Goal: Information Seeking & Learning: Check status

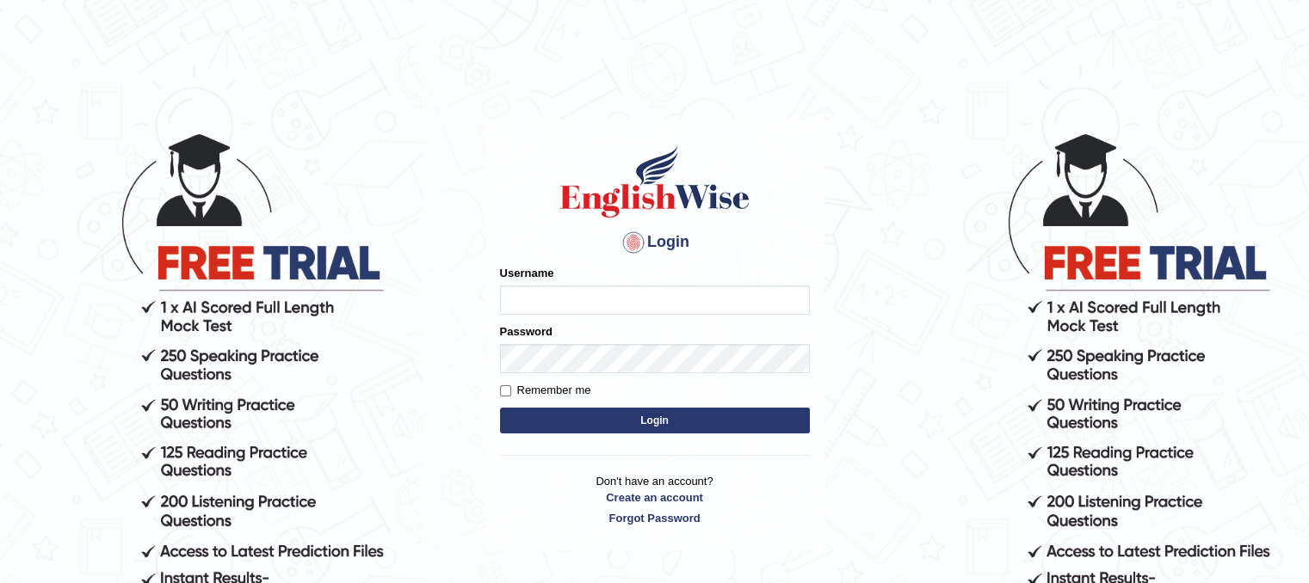
type input "Mannkang"
click at [634, 420] on button "Login" at bounding box center [655, 421] width 310 height 26
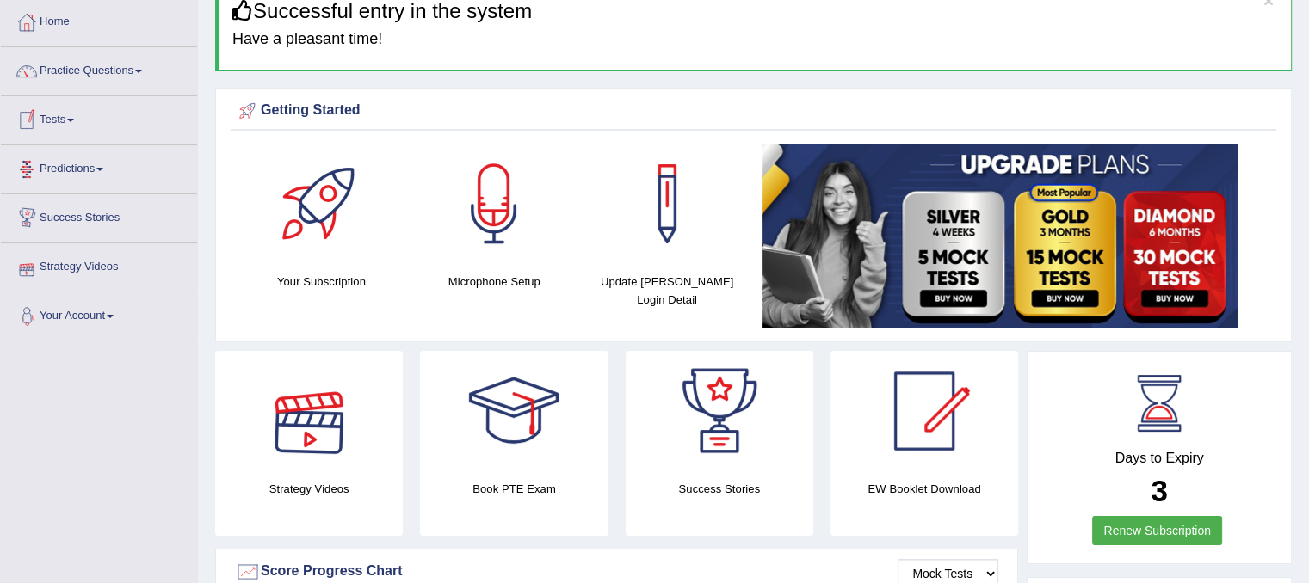
scroll to position [86, 0]
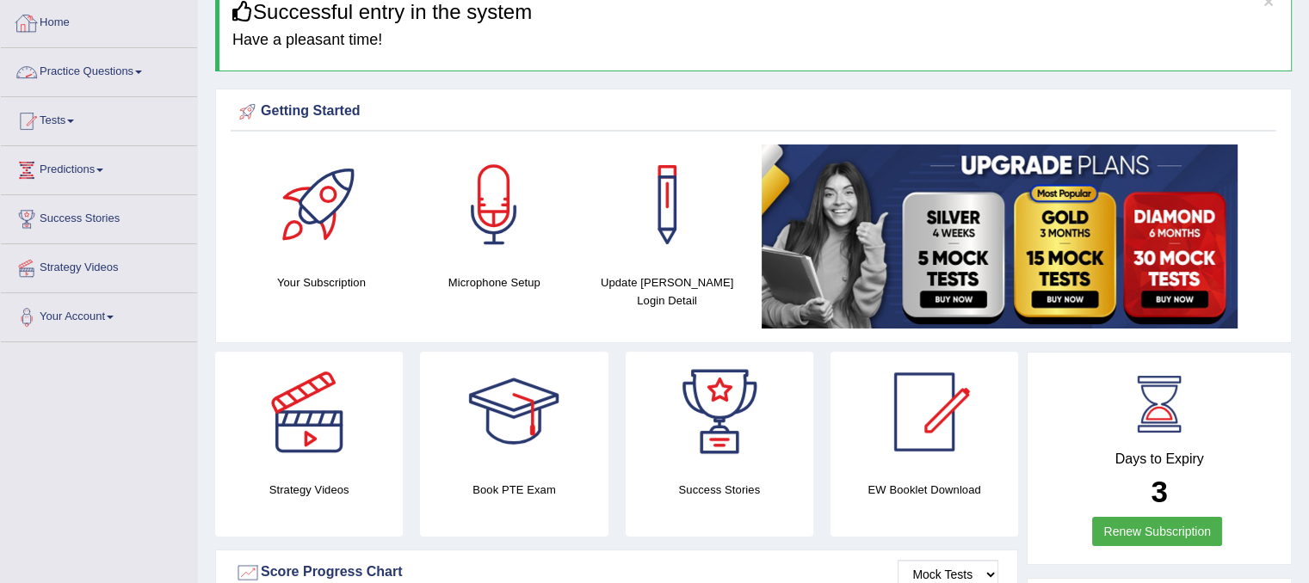
click at [116, 70] on link "Practice Questions" at bounding box center [99, 69] width 196 height 43
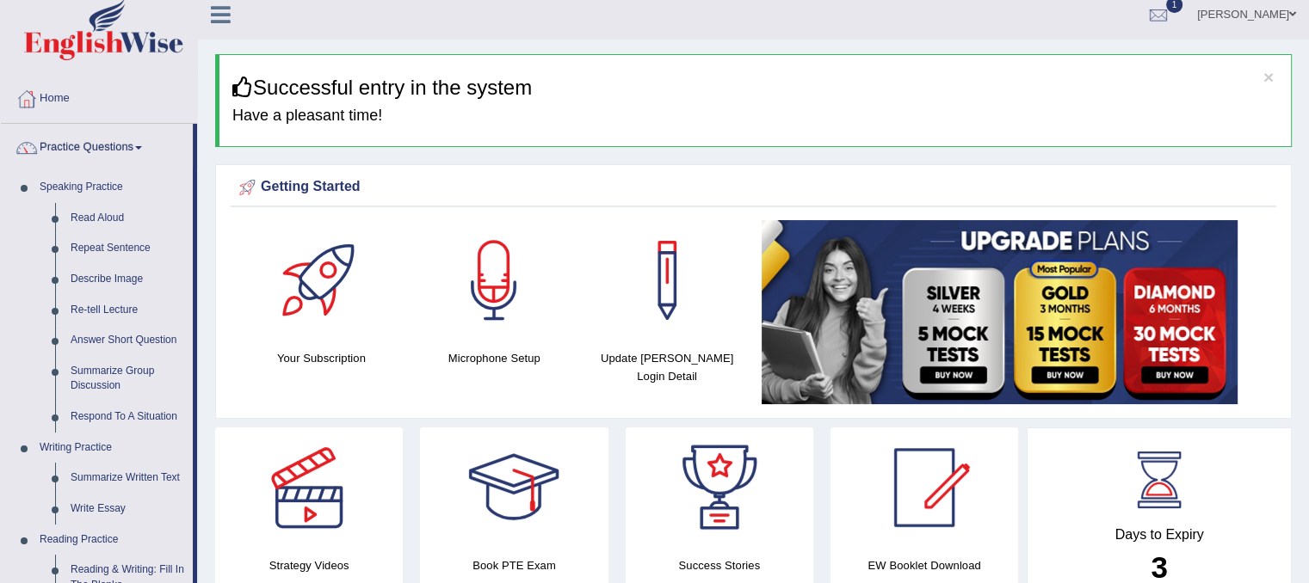
scroll to position [0, 0]
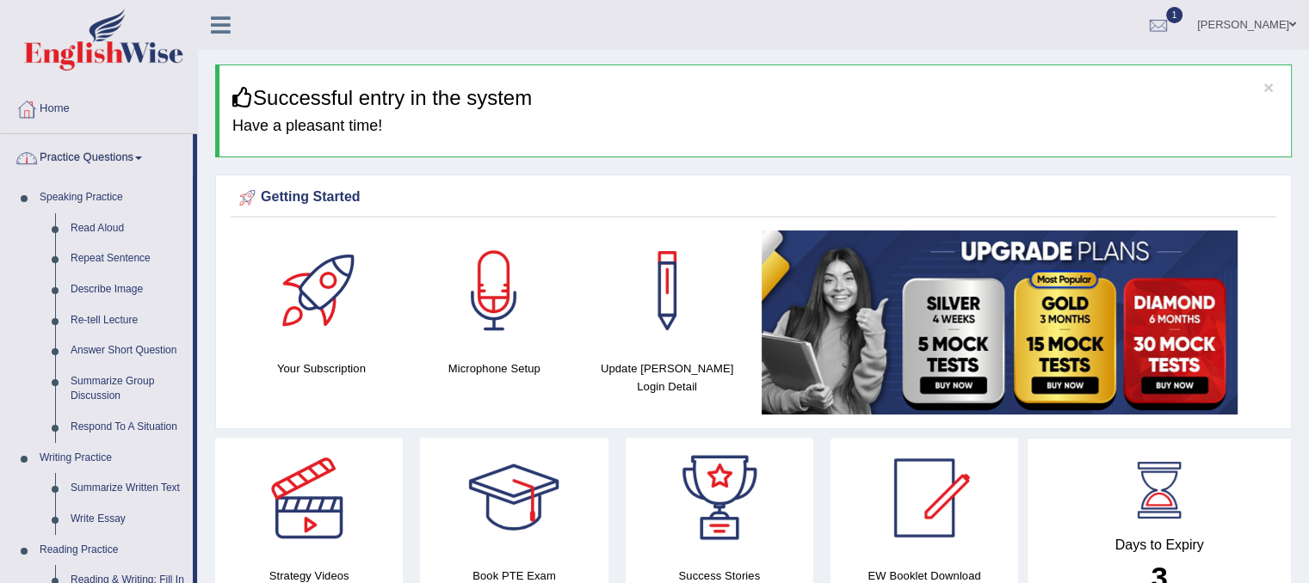
click at [101, 97] on link "Home" at bounding box center [99, 106] width 196 height 43
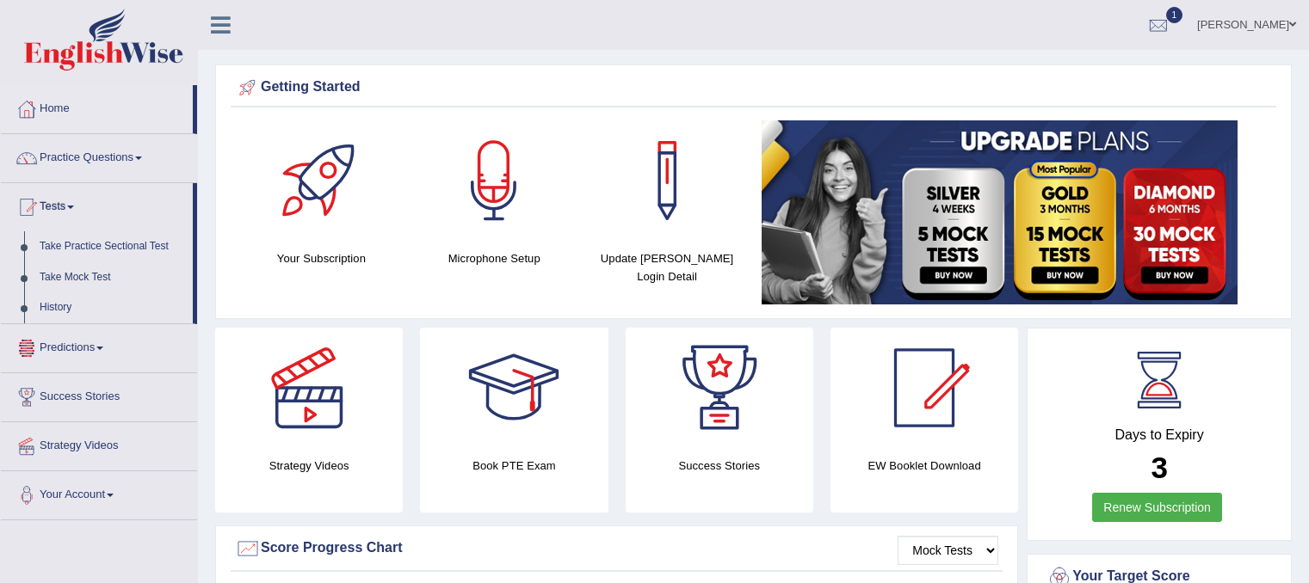
click at [62, 307] on link "History" at bounding box center [112, 308] width 161 height 31
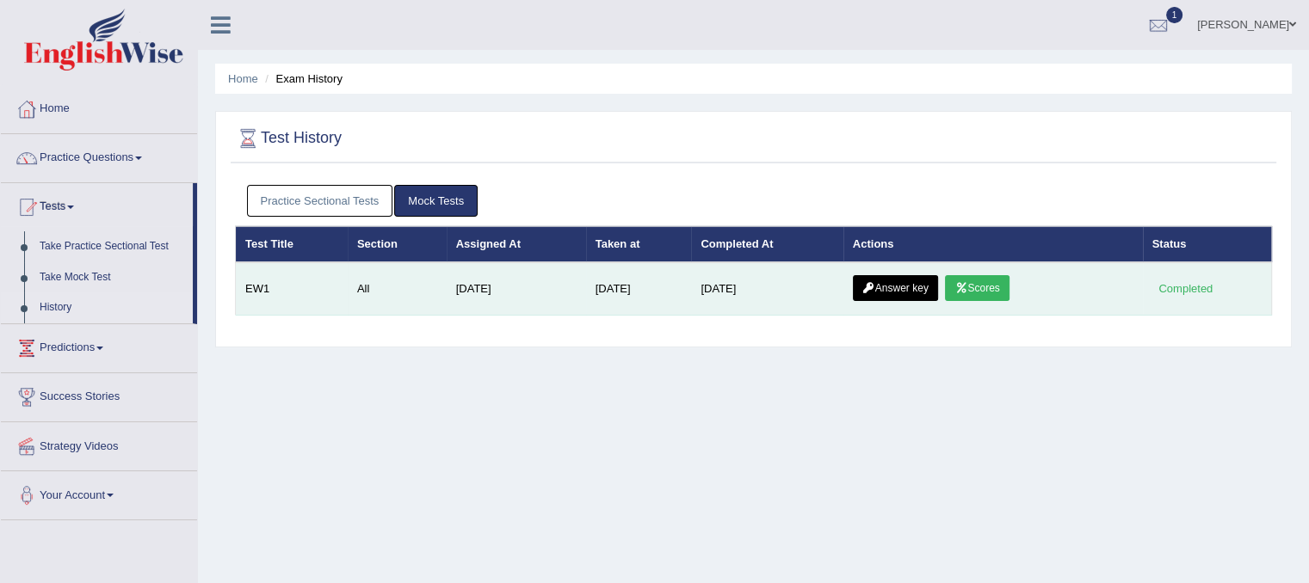
click at [971, 276] on link "Scores" at bounding box center [977, 288] width 64 height 26
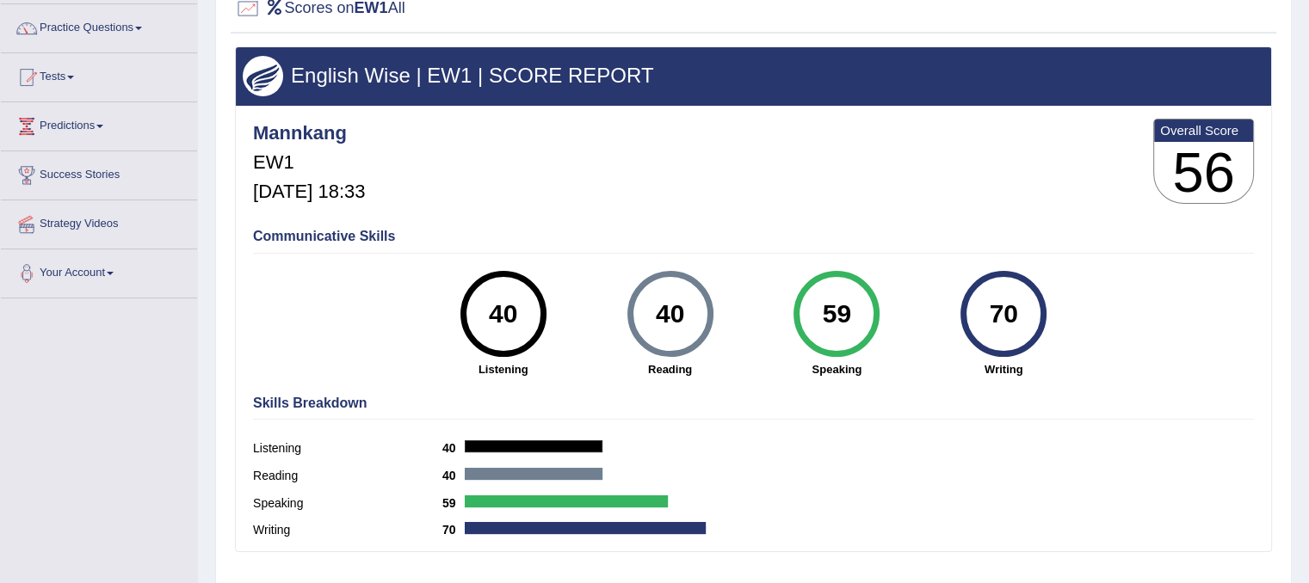
scroll to position [172, 0]
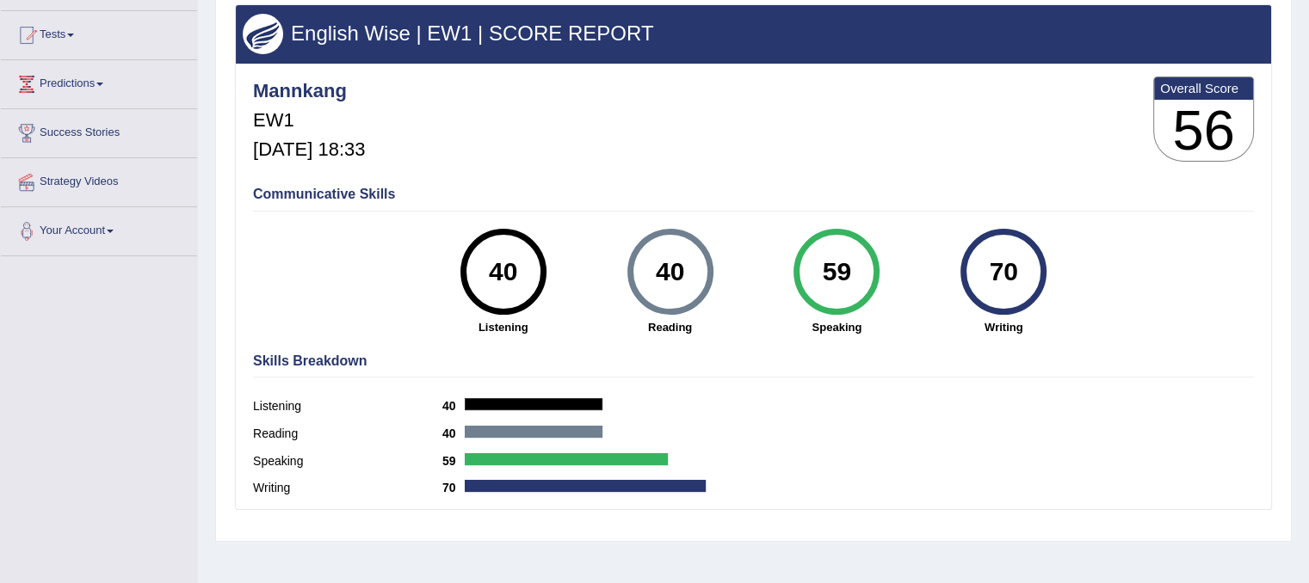
click at [271, 406] on label "Listening" at bounding box center [347, 407] width 189 height 18
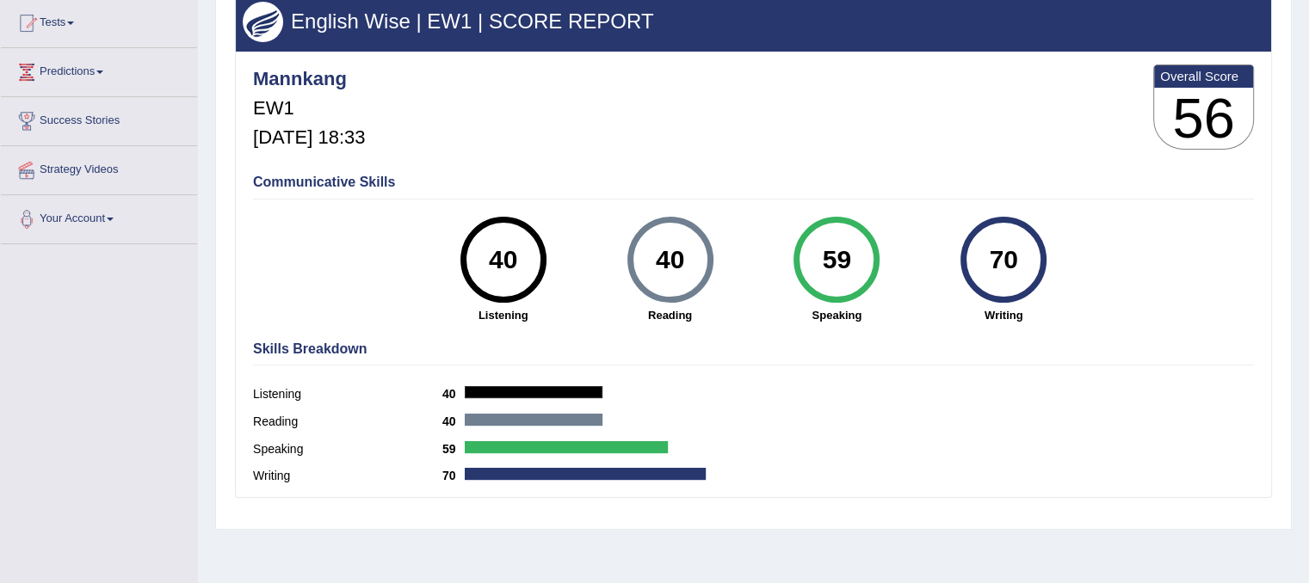
scroll to position [0, 0]
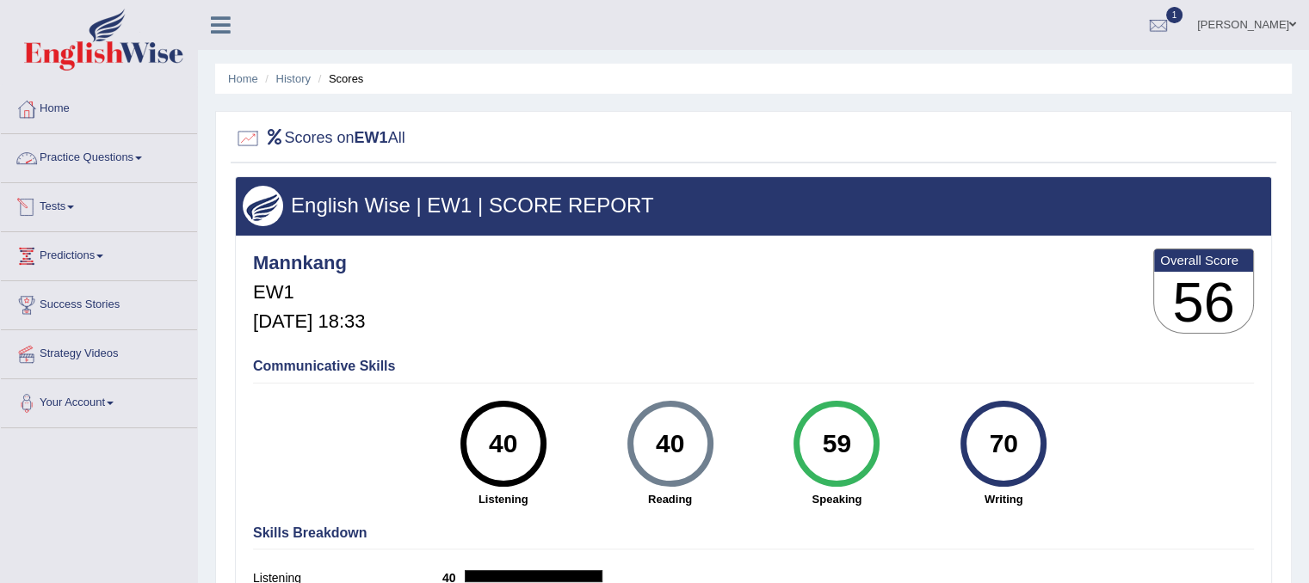
click at [70, 158] on link "Practice Questions" at bounding box center [99, 155] width 196 height 43
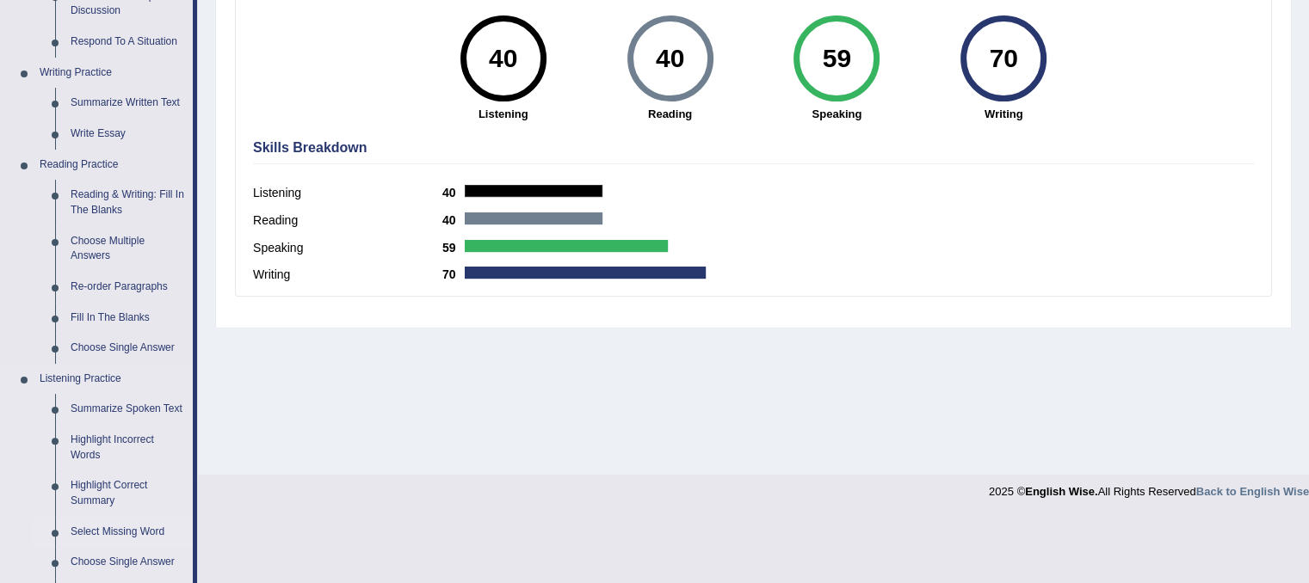
scroll to position [430, 0]
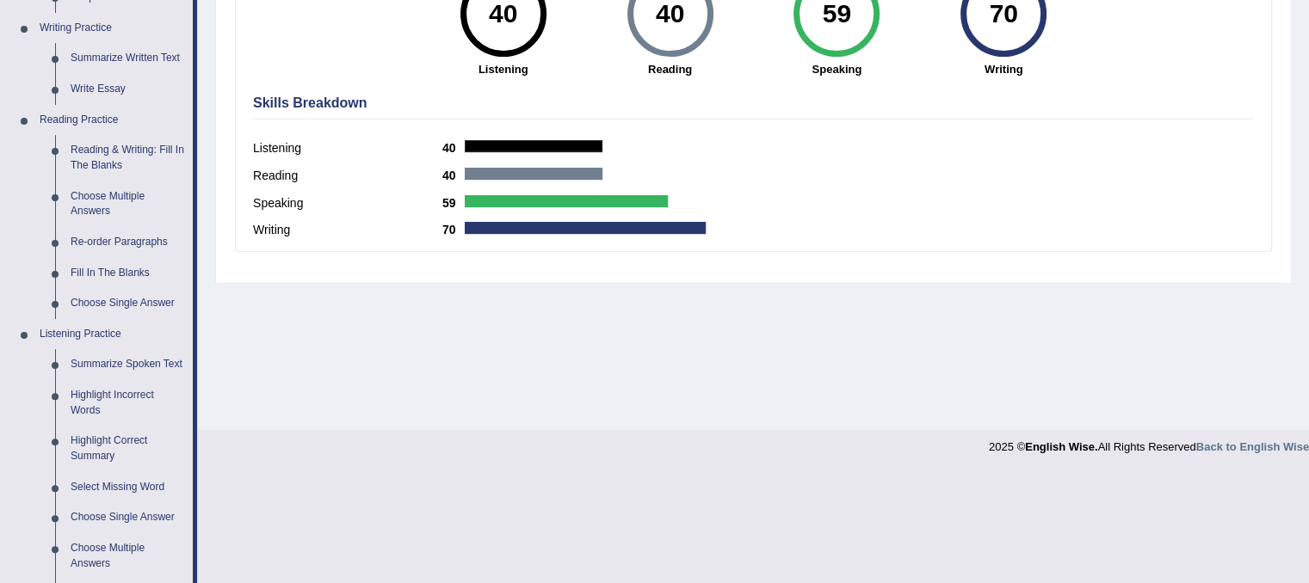
click at [312, 267] on div "English Wise | EW1 | SCORE REPORT Mannkang EW1 Oct 2, 2025, 18:33 Overall Score…" at bounding box center [753, 10] width 1045 height 528
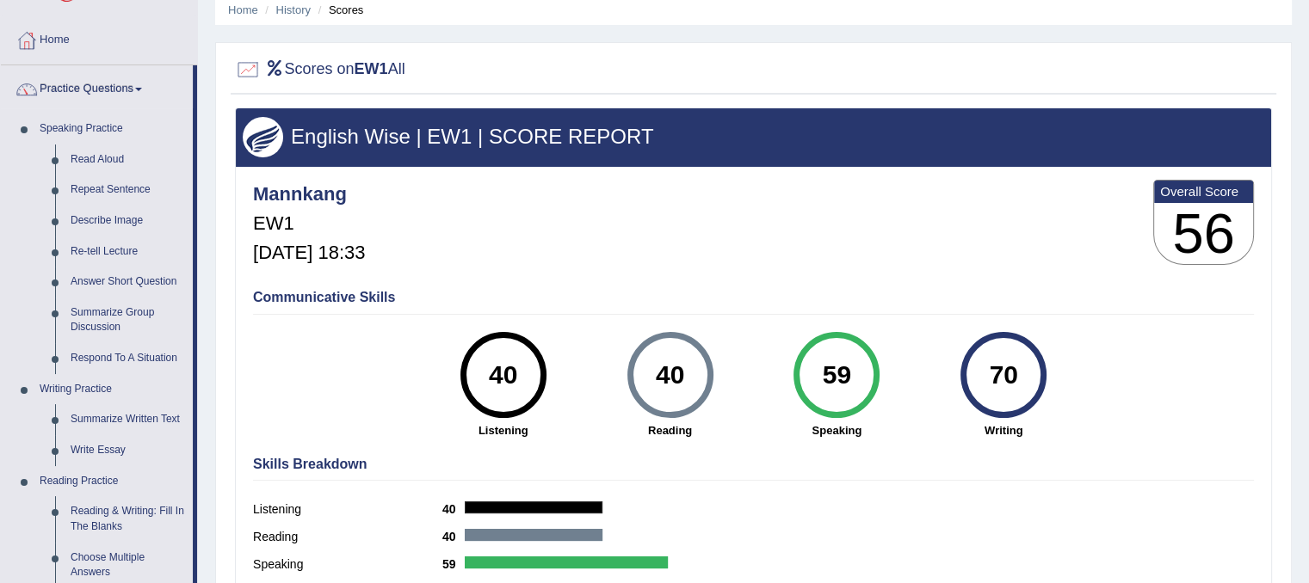
scroll to position [0, 0]
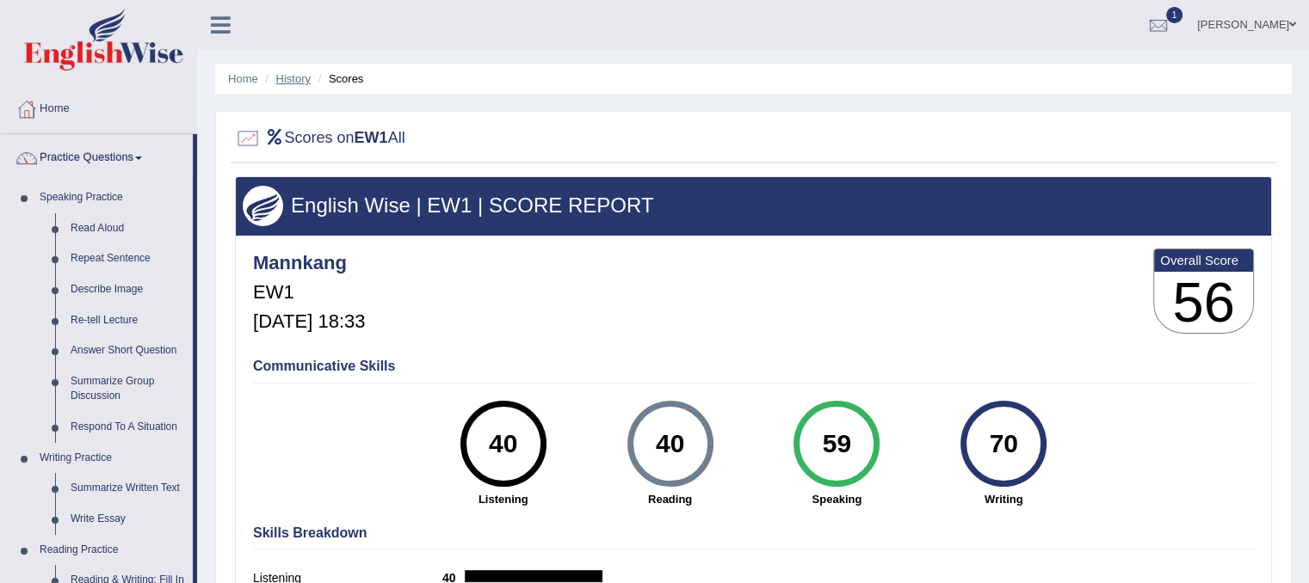
click at [293, 72] on link "History" at bounding box center [293, 78] width 34 height 13
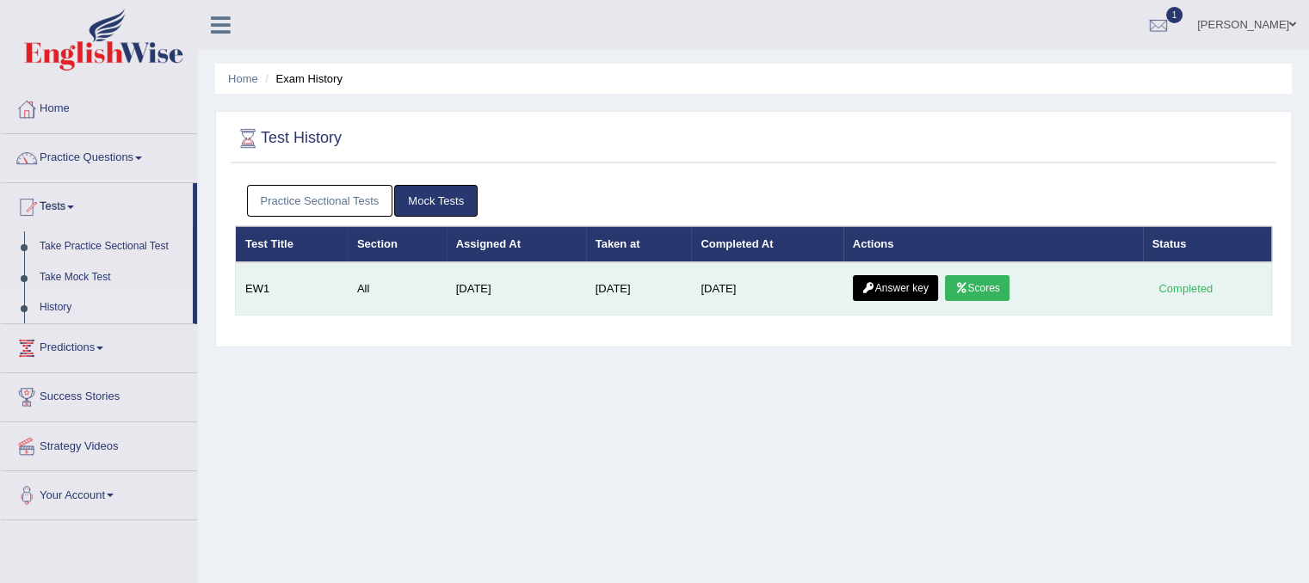
click at [891, 291] on link "Answer key" at bounding box center [895, 288] width 85 height 26
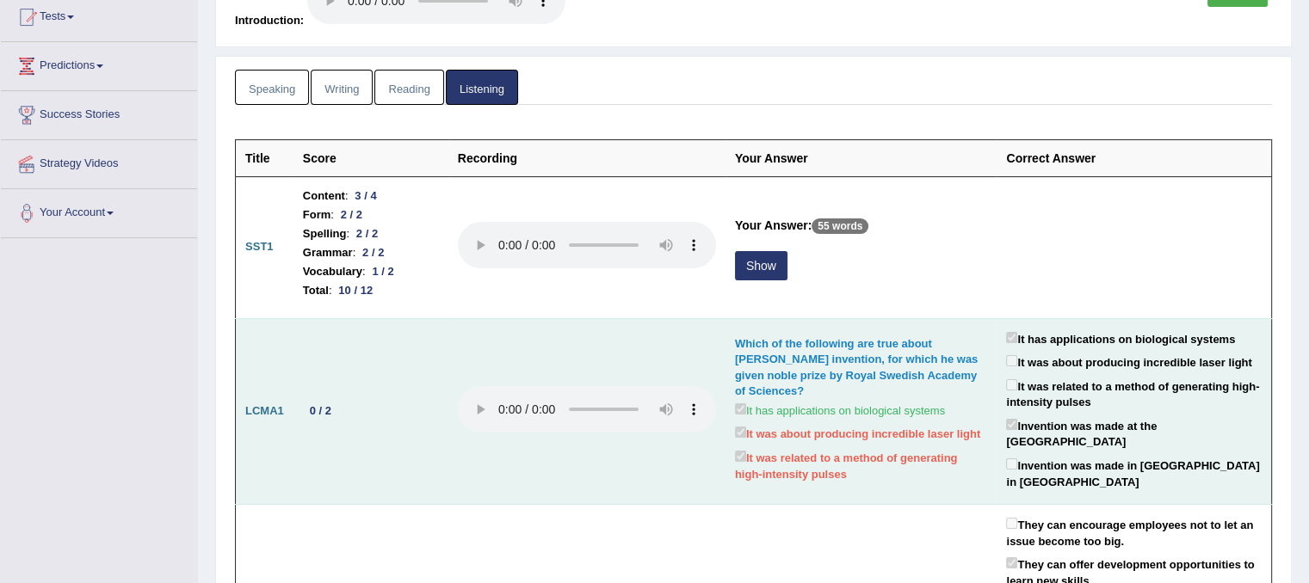
scroll to position [172, 0]
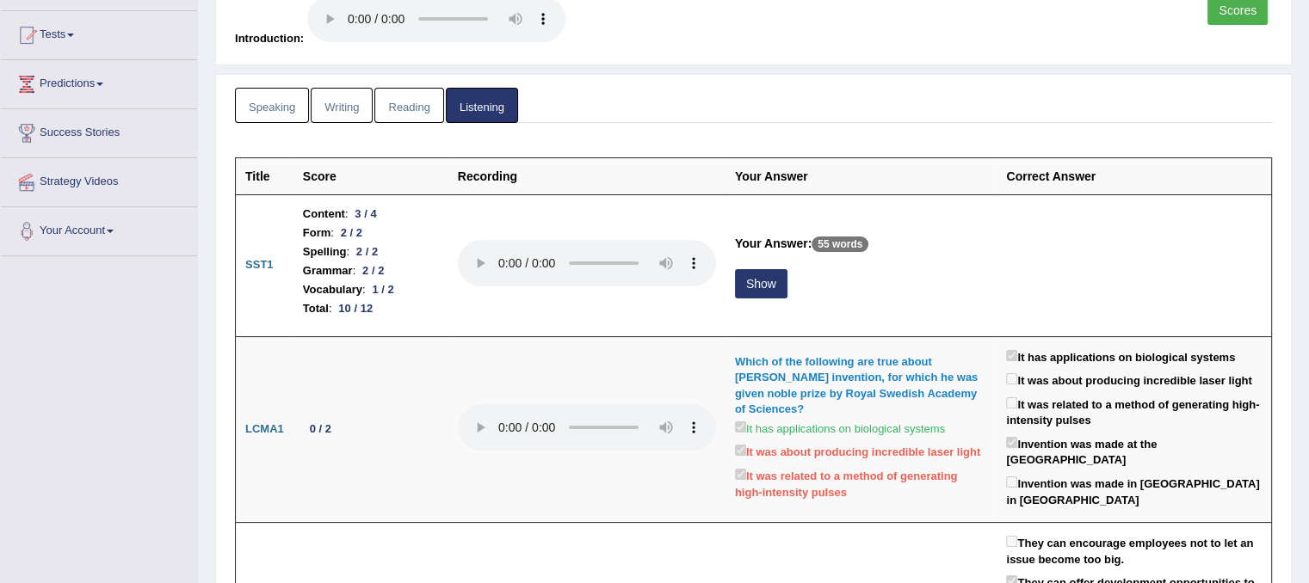
click at [334, 111] on link "Writing" at bounding box center [342, 105] width 62 height 35
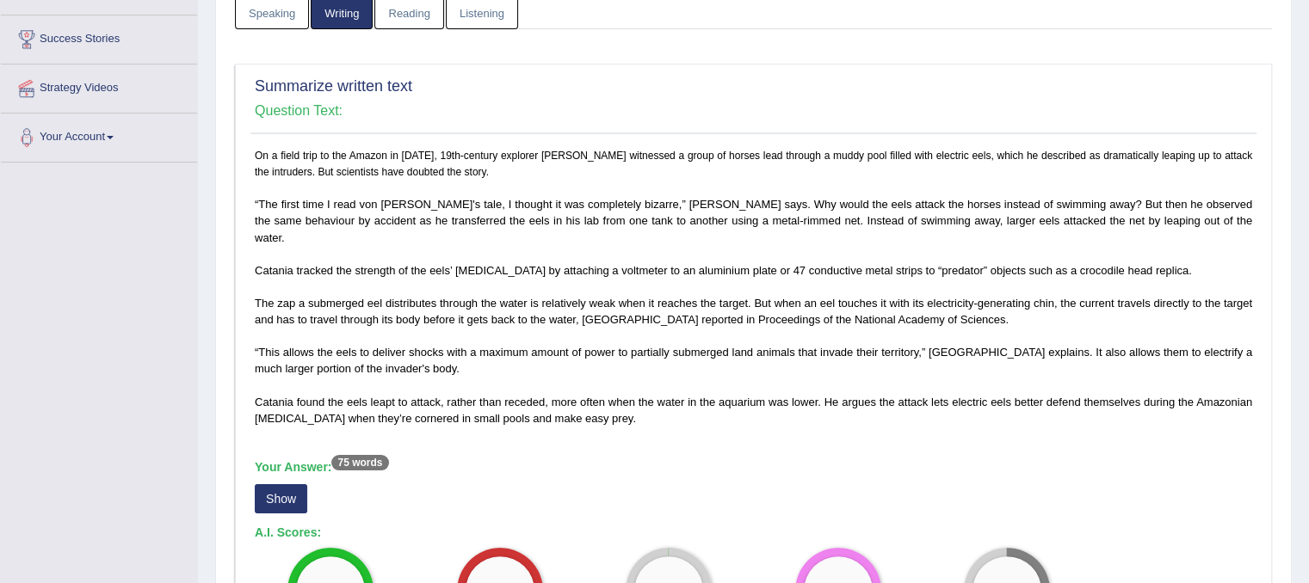
scroll to position [237, 0]
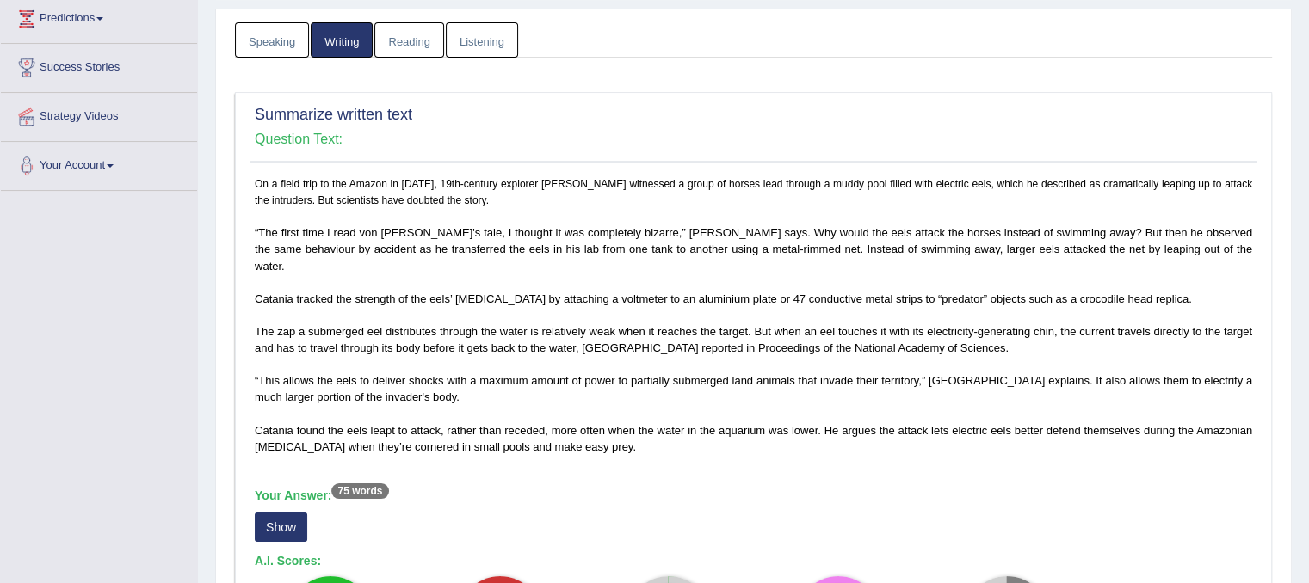
click at [299, 46] on link "Speaking" at bounding box center [272, 39] width 74 height 35
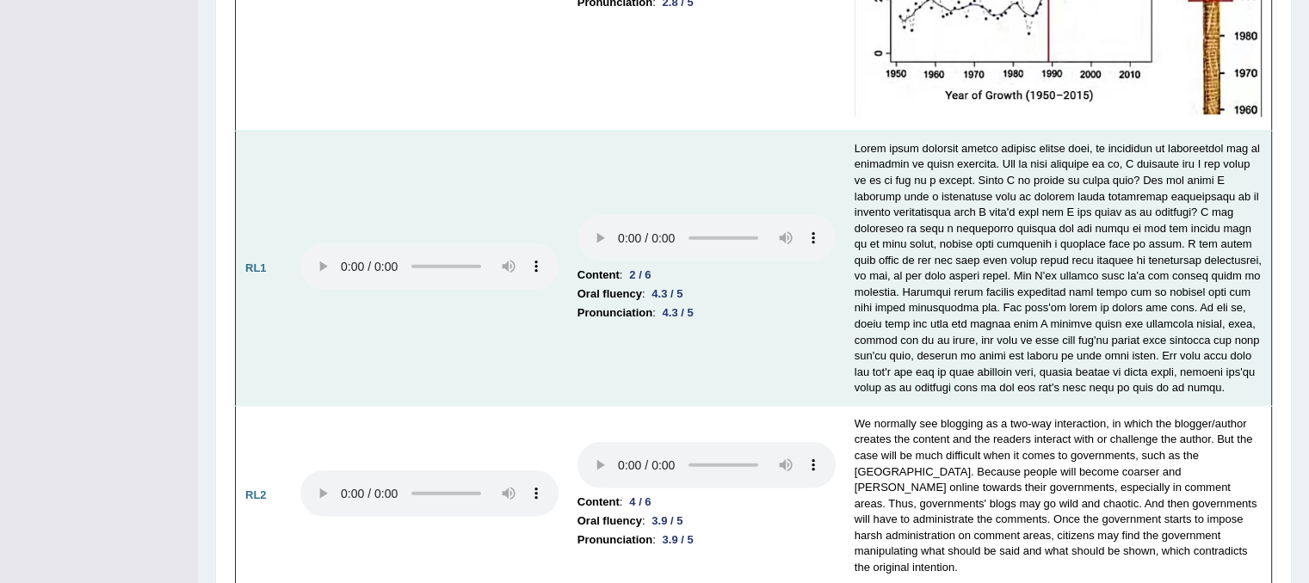
scroll to position [3848, 0]
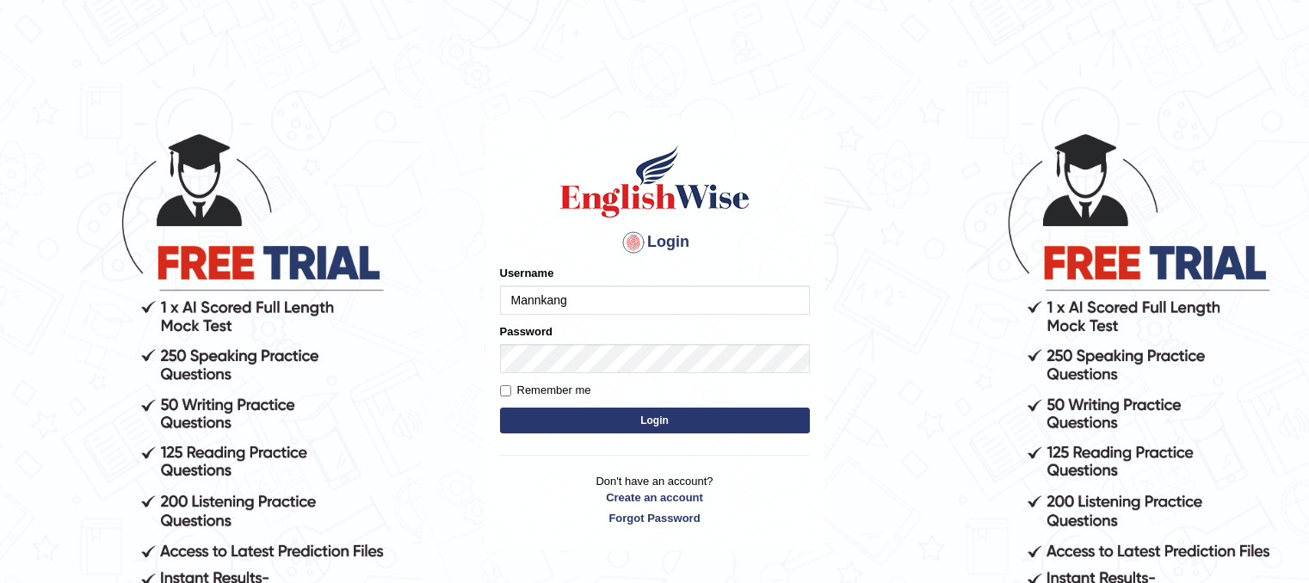
click at [594, 297] on input "Mannkang" at bounding box center [655, 300] width 310 height 29
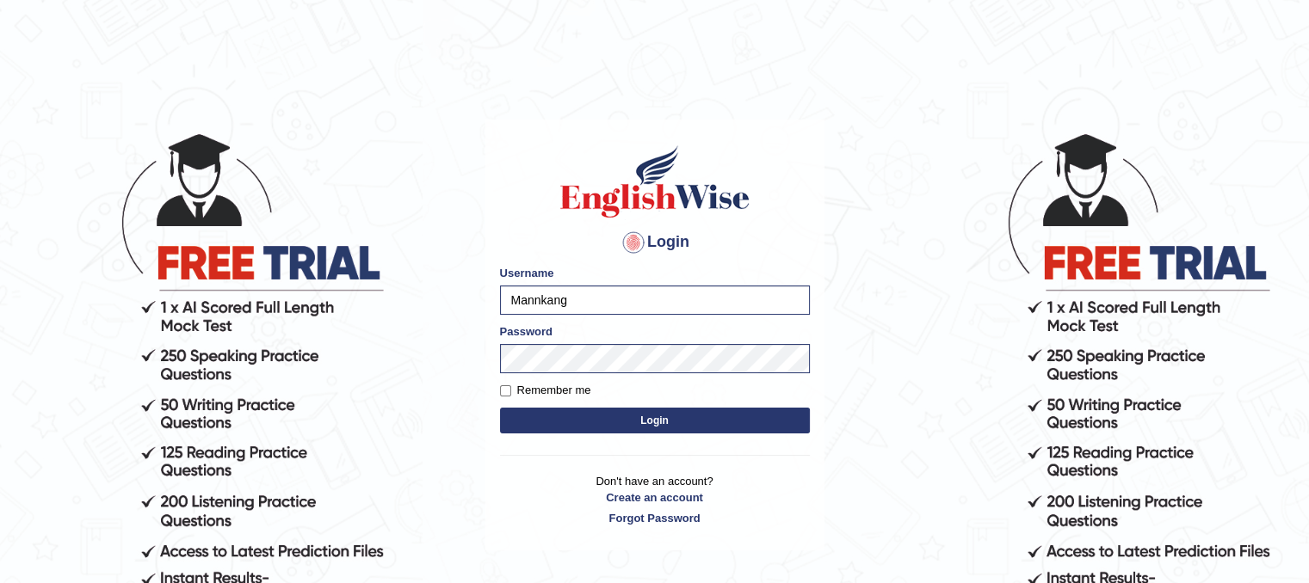
click at [624, 424] on button "Login" at bounding box center [655, 421] width 310 height 26
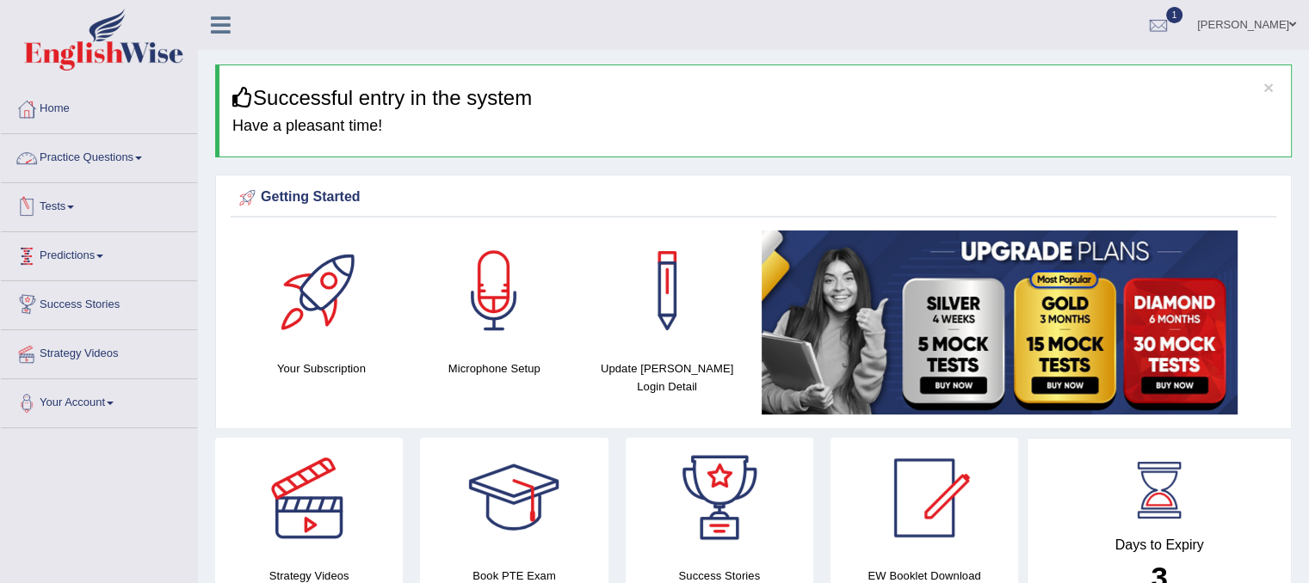
click at [72, 206] on link "Tests" at bounding box center [99, 204] width 196 height 43
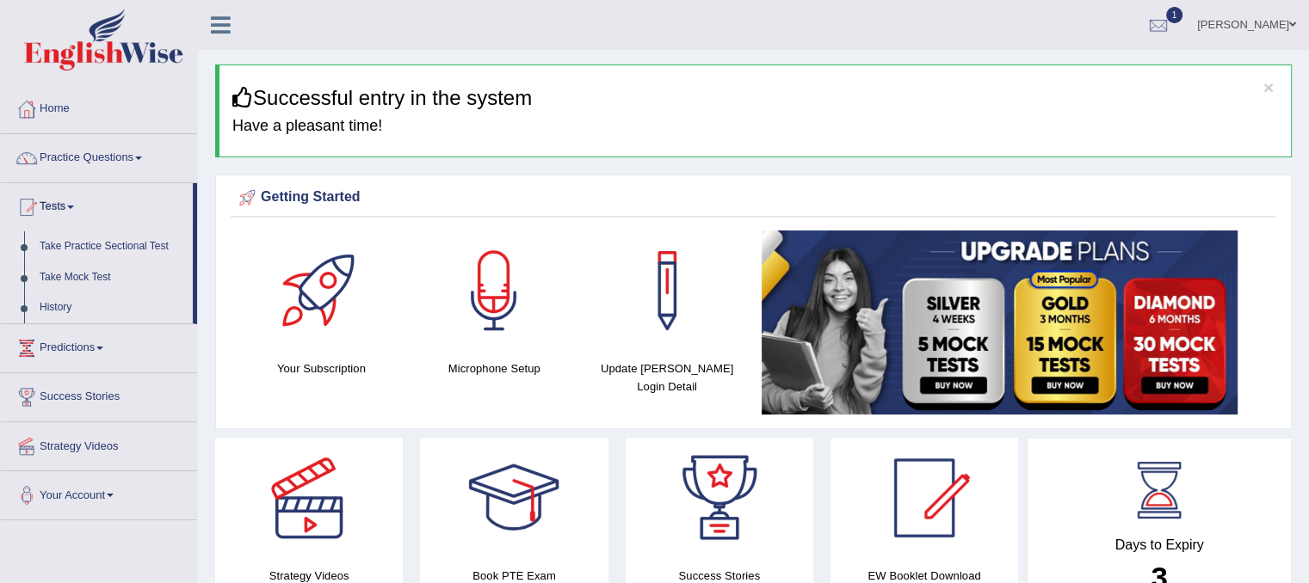
click at [69, 249] on link "Take Practice Sectional Test" at bounding box center [112, 246] width 161 height 31
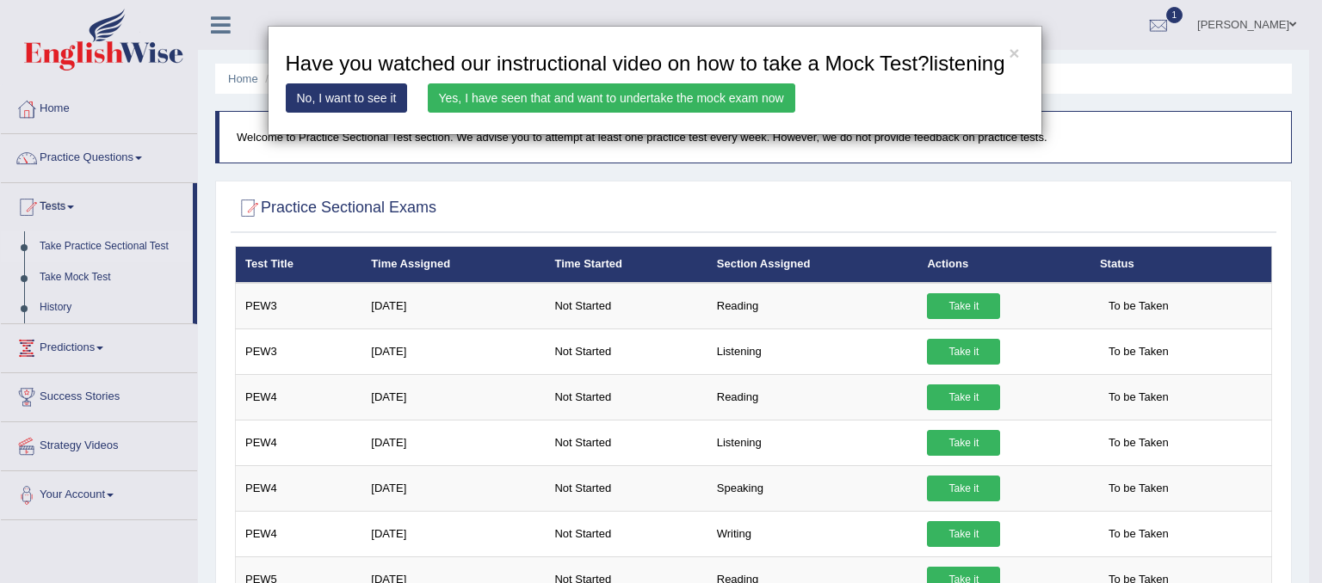
click at [555, 107] on link "Yes, I have seen that and want to undertake the mock exam now" at bounding box center [611, 97] width 367 height 29
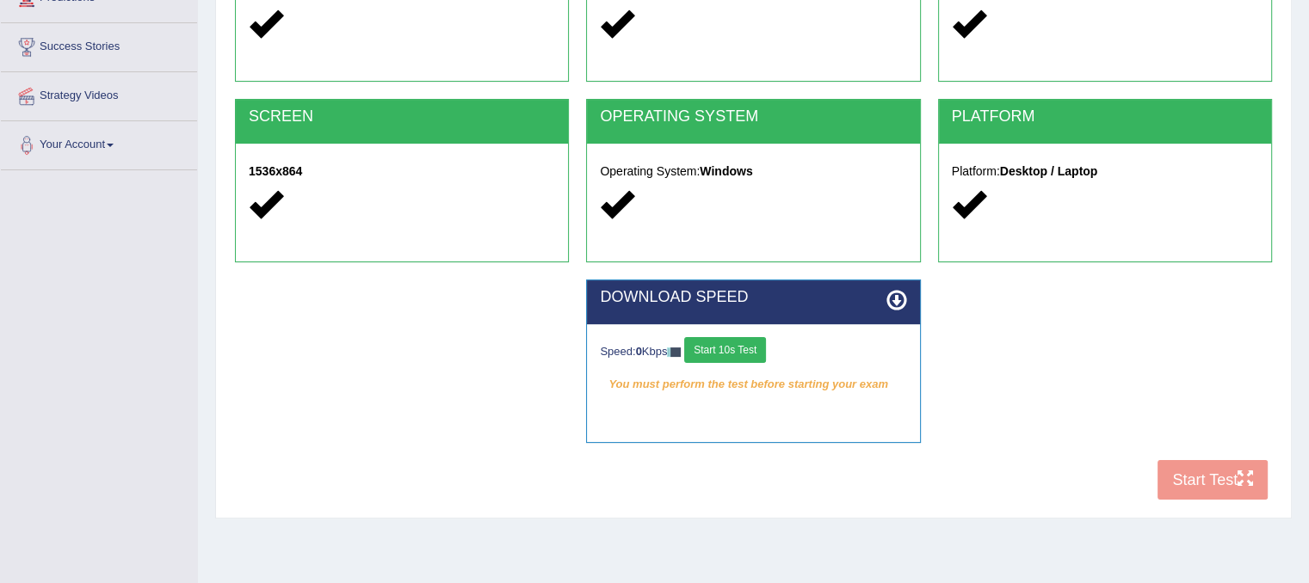
click at [754, 355] on button "Start 10s Test" at bounding box center [725, 350] width 82 height 26
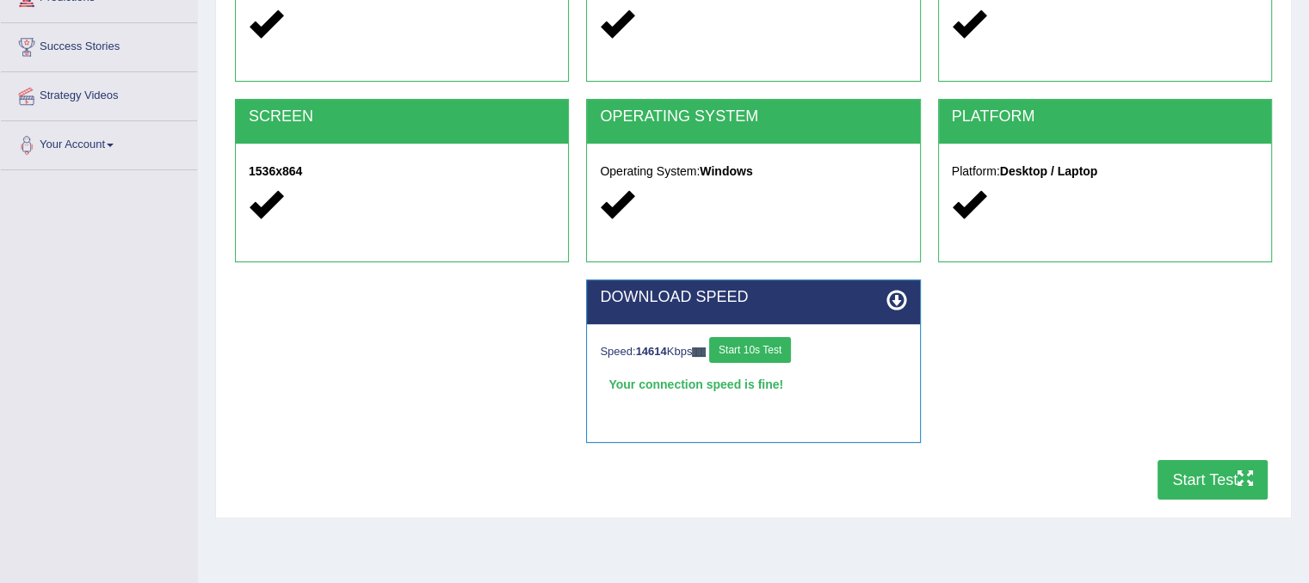
click at [1166, 484] on button "Start Test" at bounding box center [1212, 480] width 110 height 40
